Goal: Register for event/course

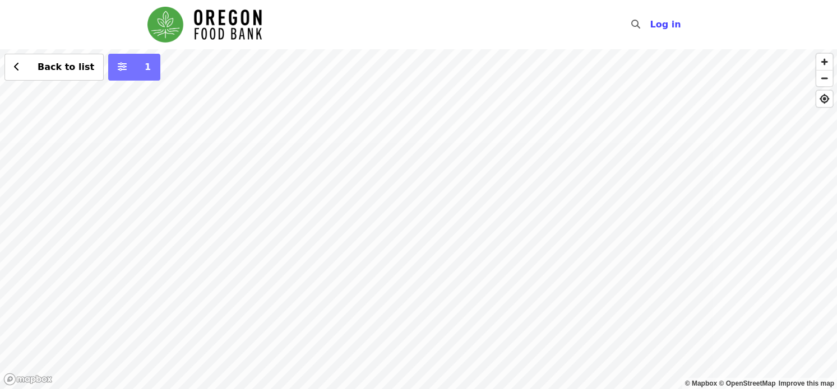
click at [118, 67] on icon "sliders-h icon" at bounding box center [122, 67] width 9 height 11
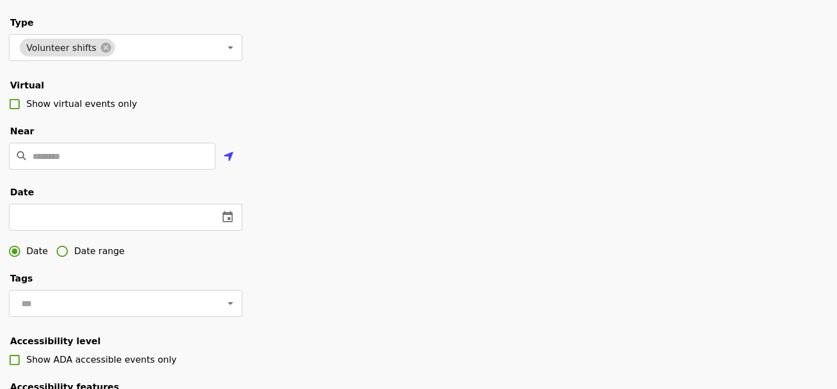
scroll to position [166, 0]
click at [230, 224] on icon "change date" at bounding box center [227, 217] width 10 height 11
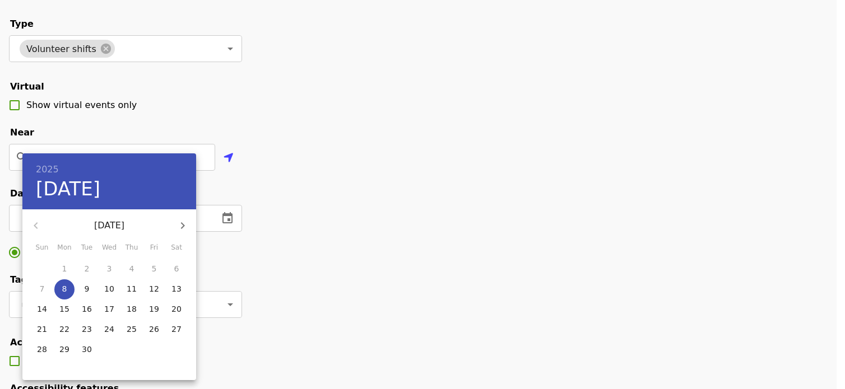
click at [36, 310] on span "14" at bounding box center [42, 309] width 20 height 11
type input "**********"
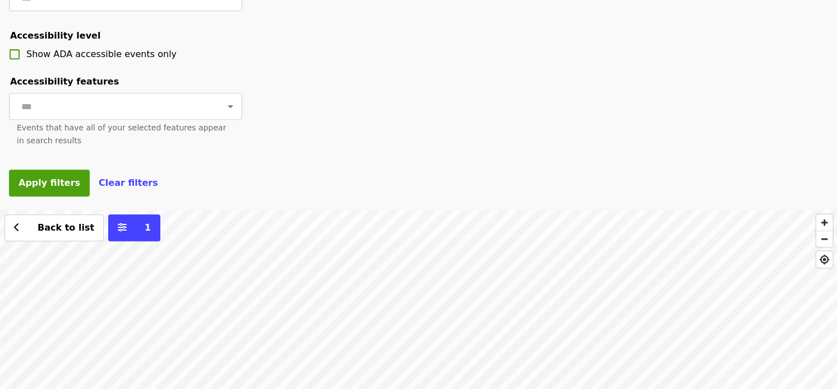
scroll to position [473, 0]
click at [43, 188] on span "Apply filters" at bounding box center [49, 183] width 62 height 11
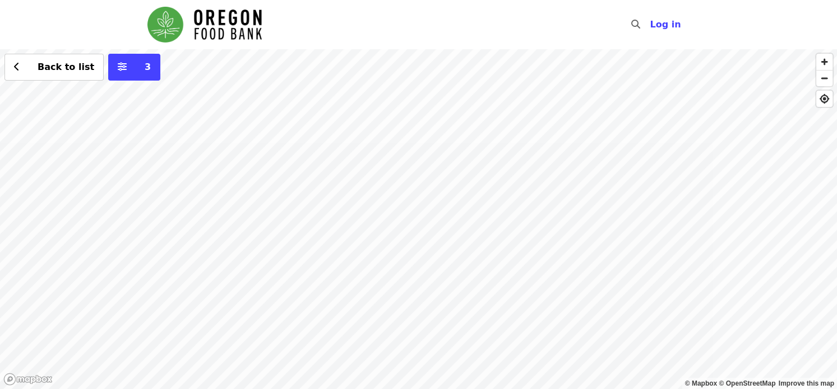
click at [386, 178] on div "Back to list 3" at bounding box center [418, 219] width 837 height 340
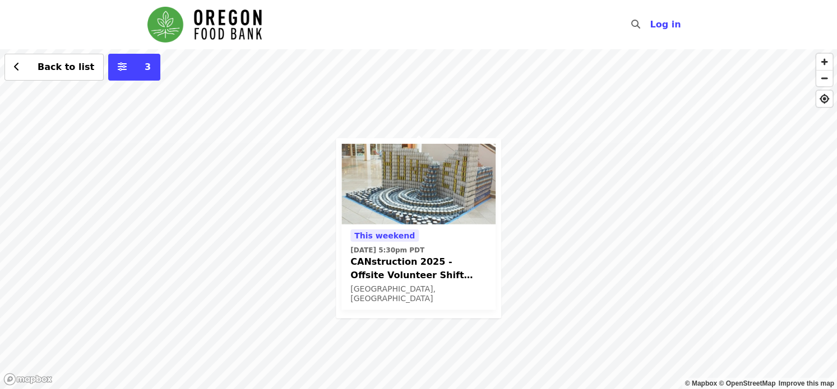
click at [393, 259] on span "CANstruction 2025 - Offsite Volunteer Shift (age [DEMOGRAPHIC_DATA]+)" at bounding box center [418, 269] width 136 height 27
